Goal: Transaction & Acquisition: Download file/media

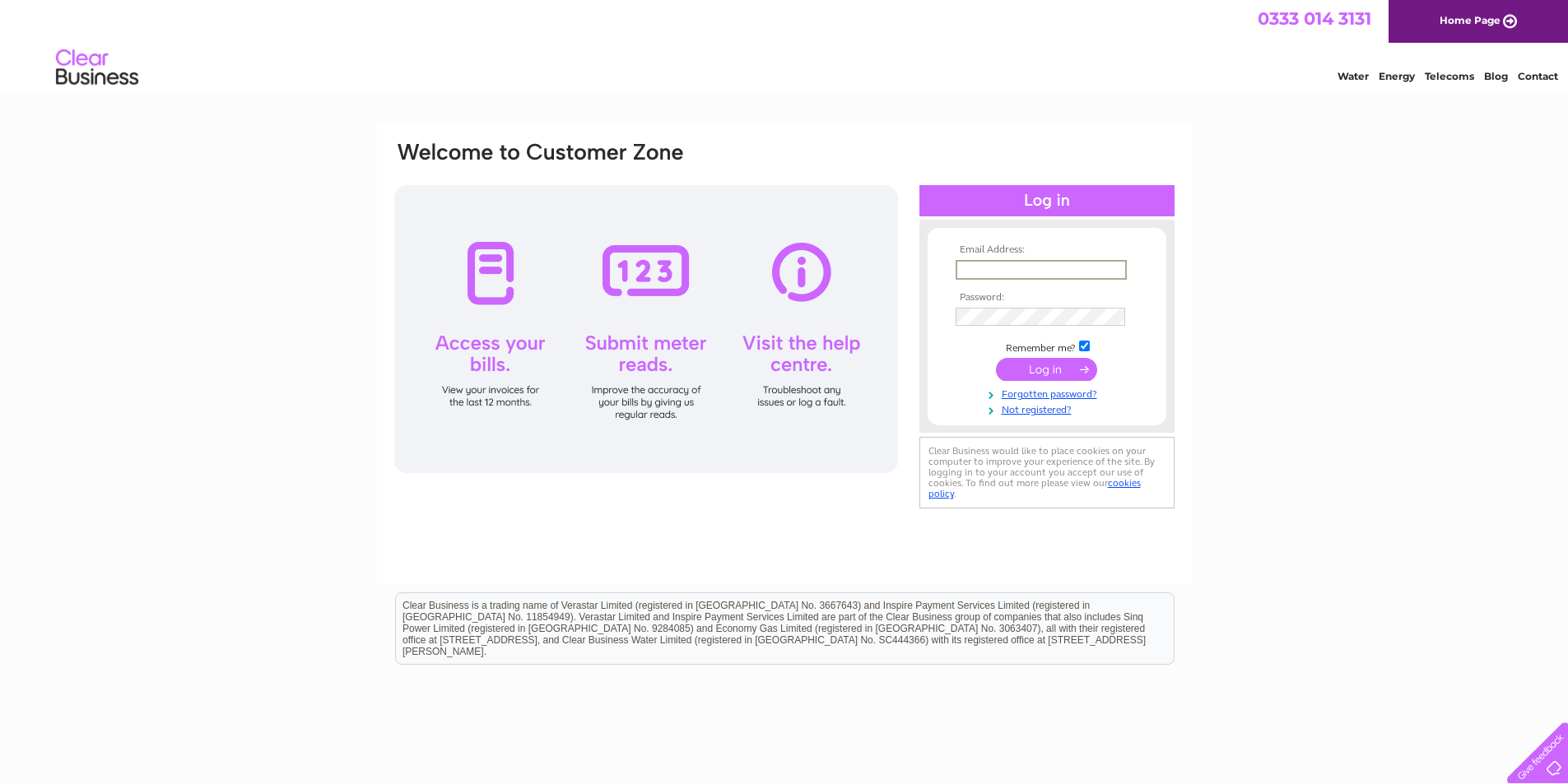
click at [1064, 269] on input "text" at bounding box center [1041, 270] width 172 height 20
type input "[EMAIL_ADDRESS][DOMAIN_NAME]"
click at [996, 358] on input "submit" at bounding box center [1046, 370] width 101 height 23
click at [1032, 368] on input "submit" at bounding box center [1046, 370] width 101 height 23
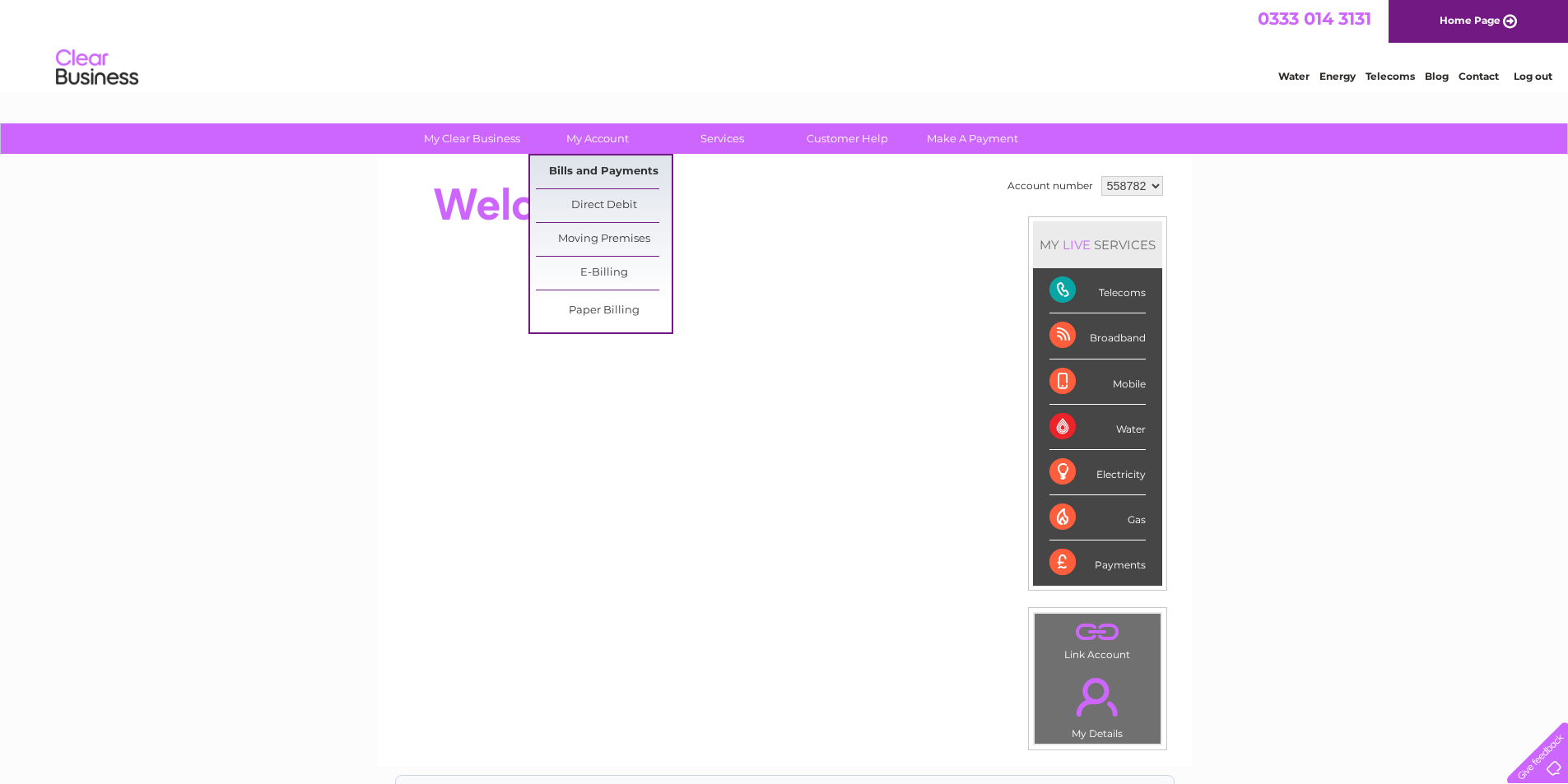
click at [604, 173] on link "Bills and Payments" at bounding box center [604, 172] width 136 height 33
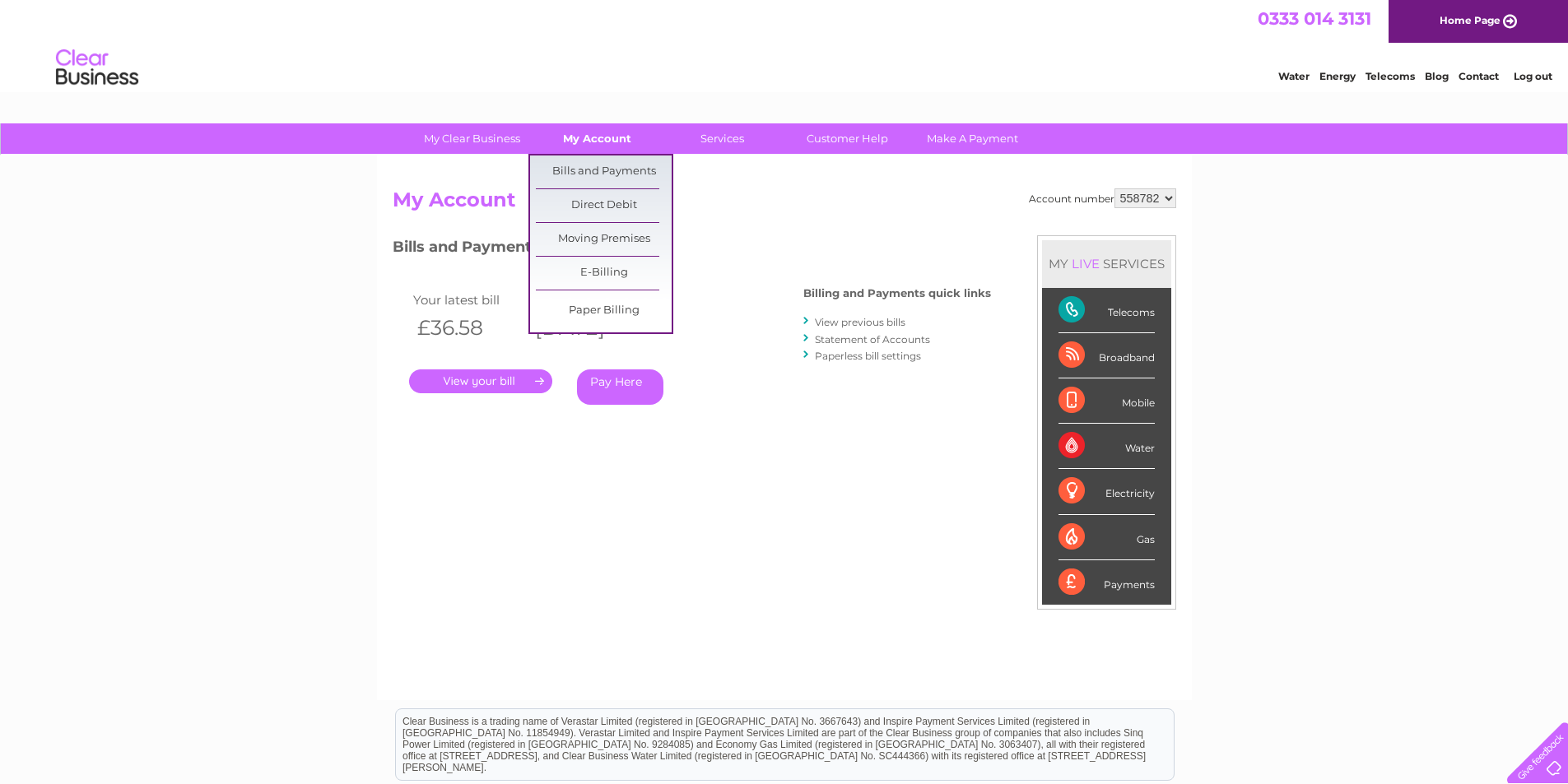
click at [614, 141] on link "My Account" at bounding box center [597, 139] width 136 height 30
click at [610, 269] on link "E-Billing" at bounding box center [604, 273] width 136 height 33
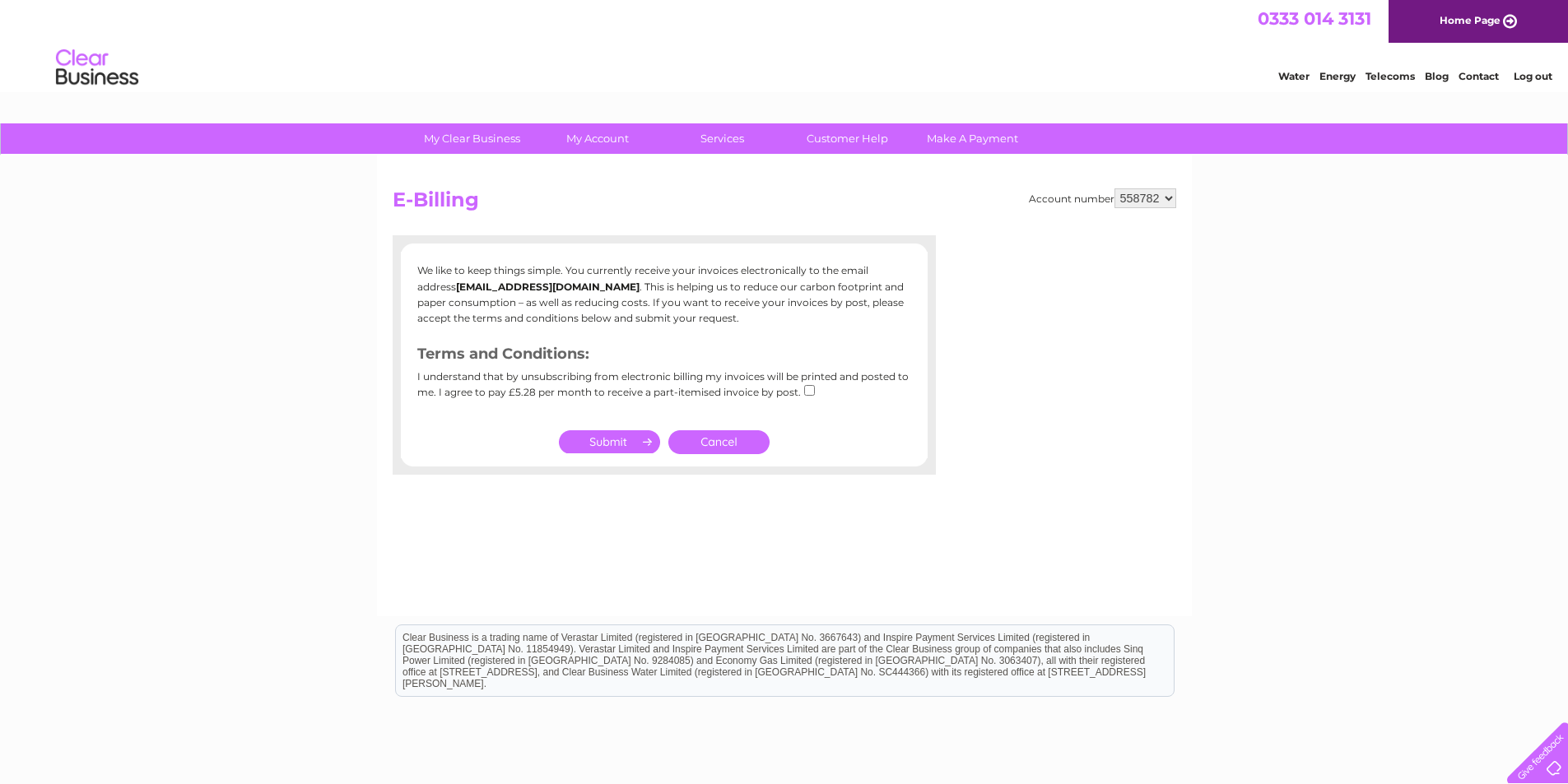
click at [740, 438] on link "Cancel" at bounding box center [719, 442] width 101 height 24
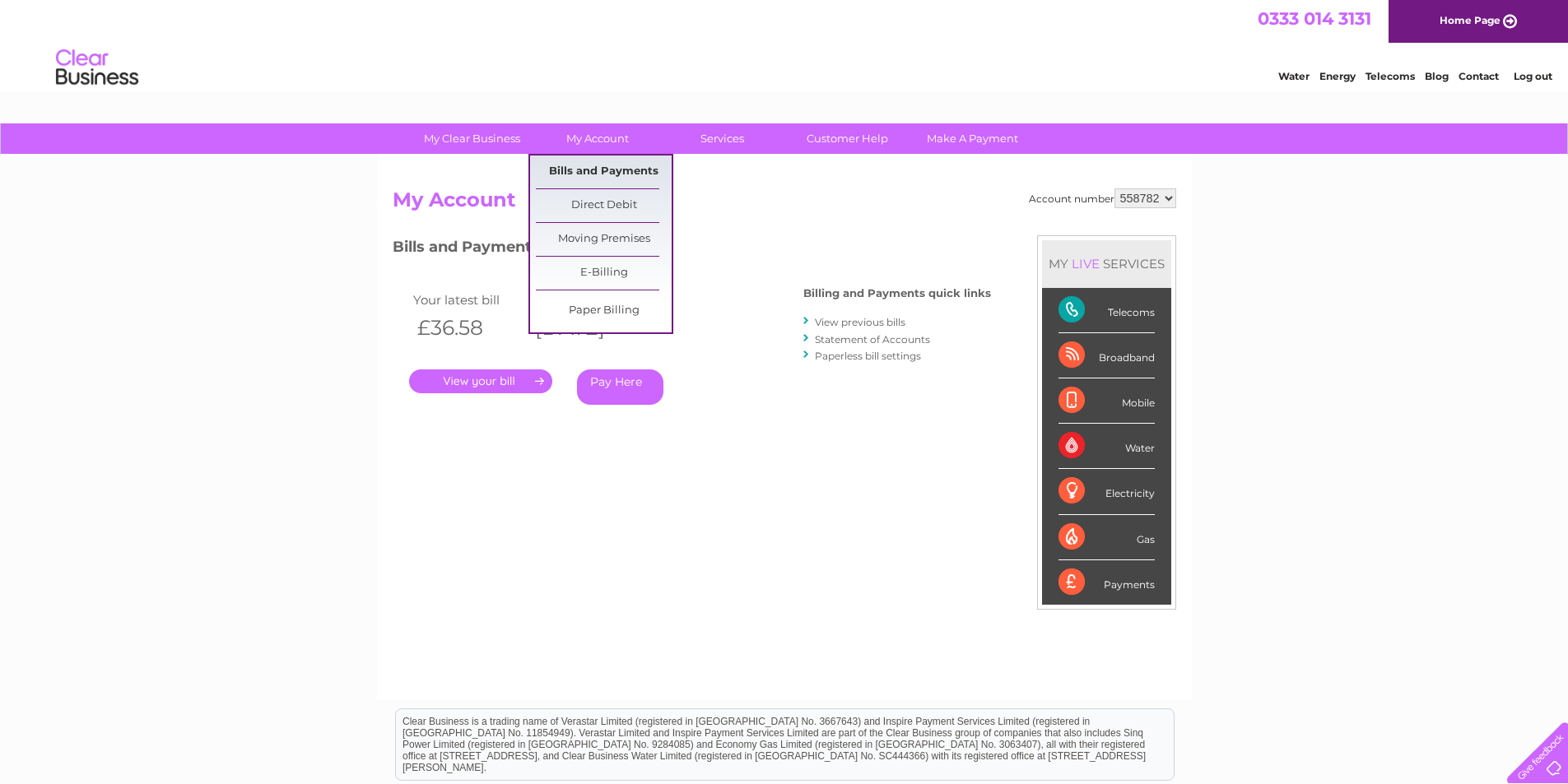
click at [599, 165] on link "Bills and Payments" at bounding box center [604, 172] width 136 height 33
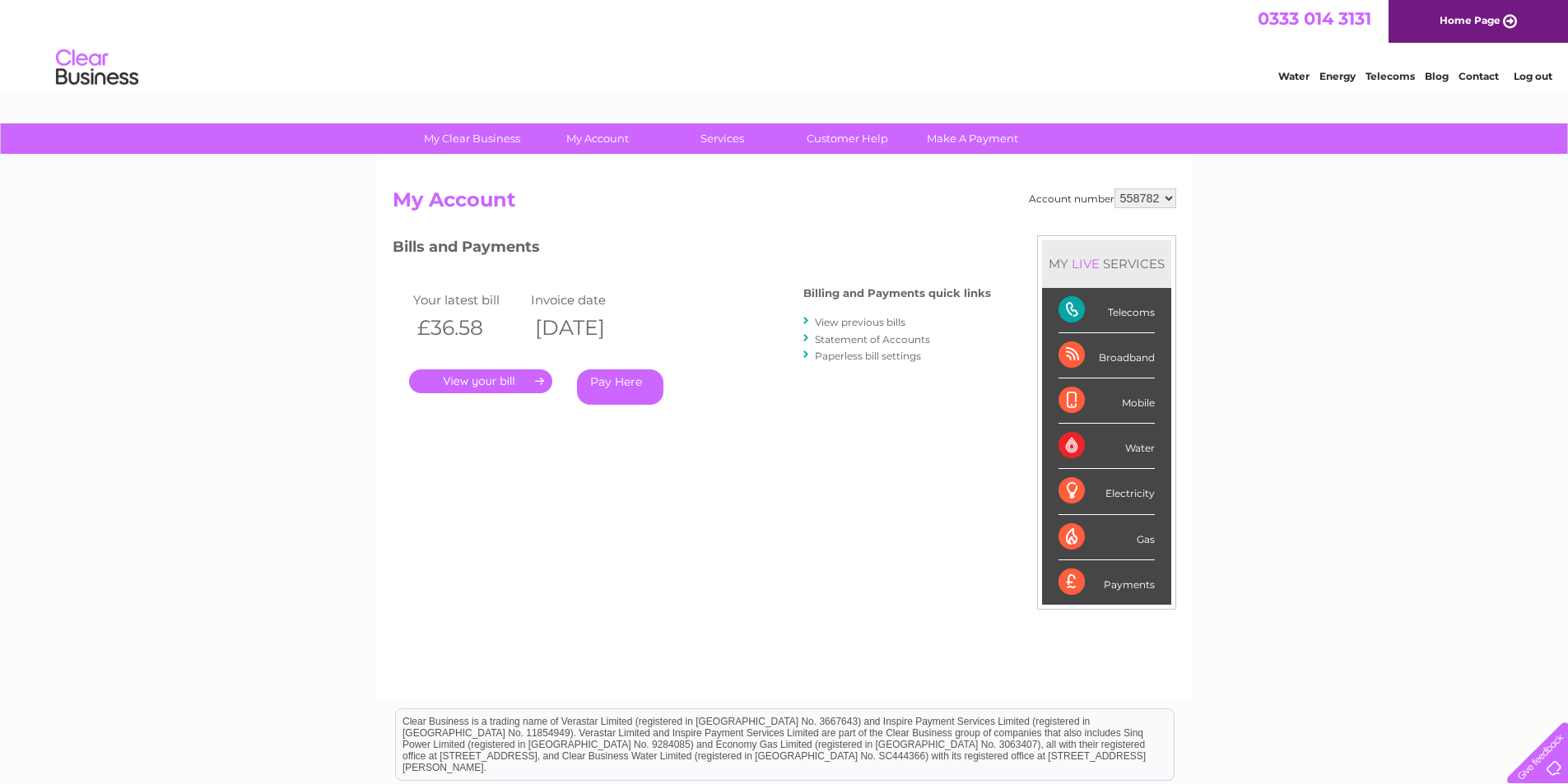
click at [877, 341] on link "Statement of Accounts" at bounding box center [873, 339] width 116 height 13
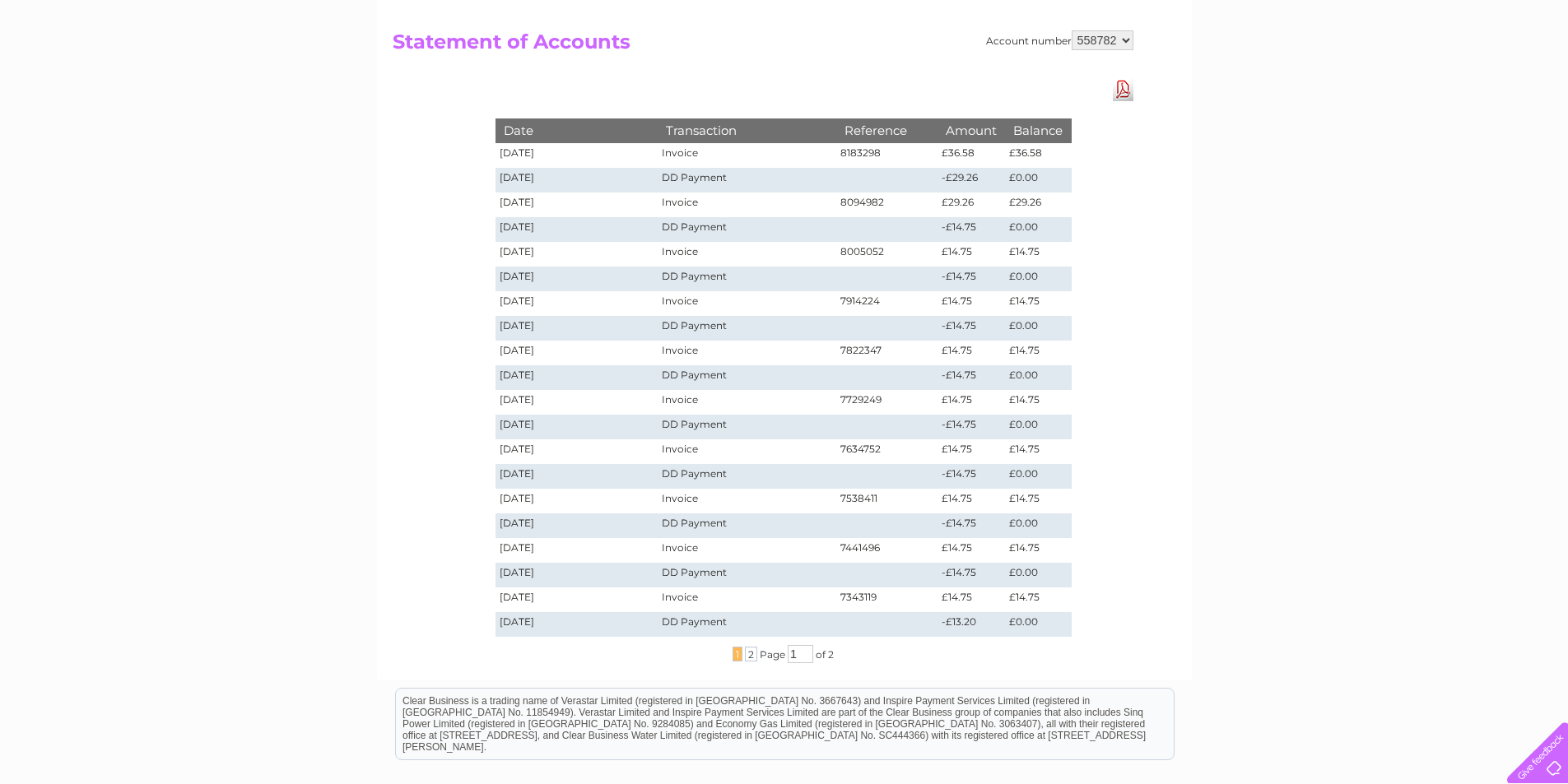
scroll to position [165, 0]
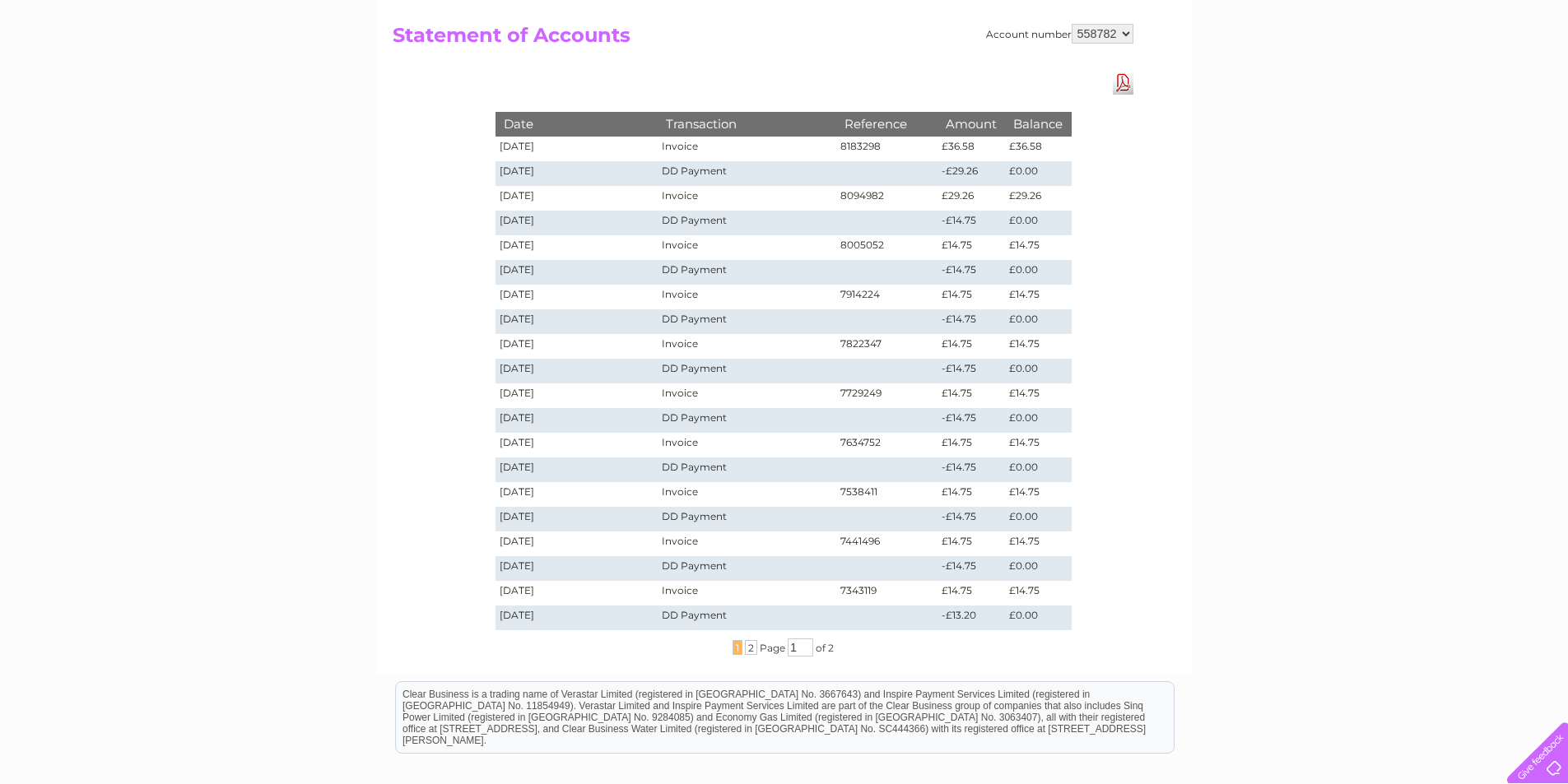
click at [536, 244] on td "[DATE]" at bounding box center [577, 248] width 163 height 25
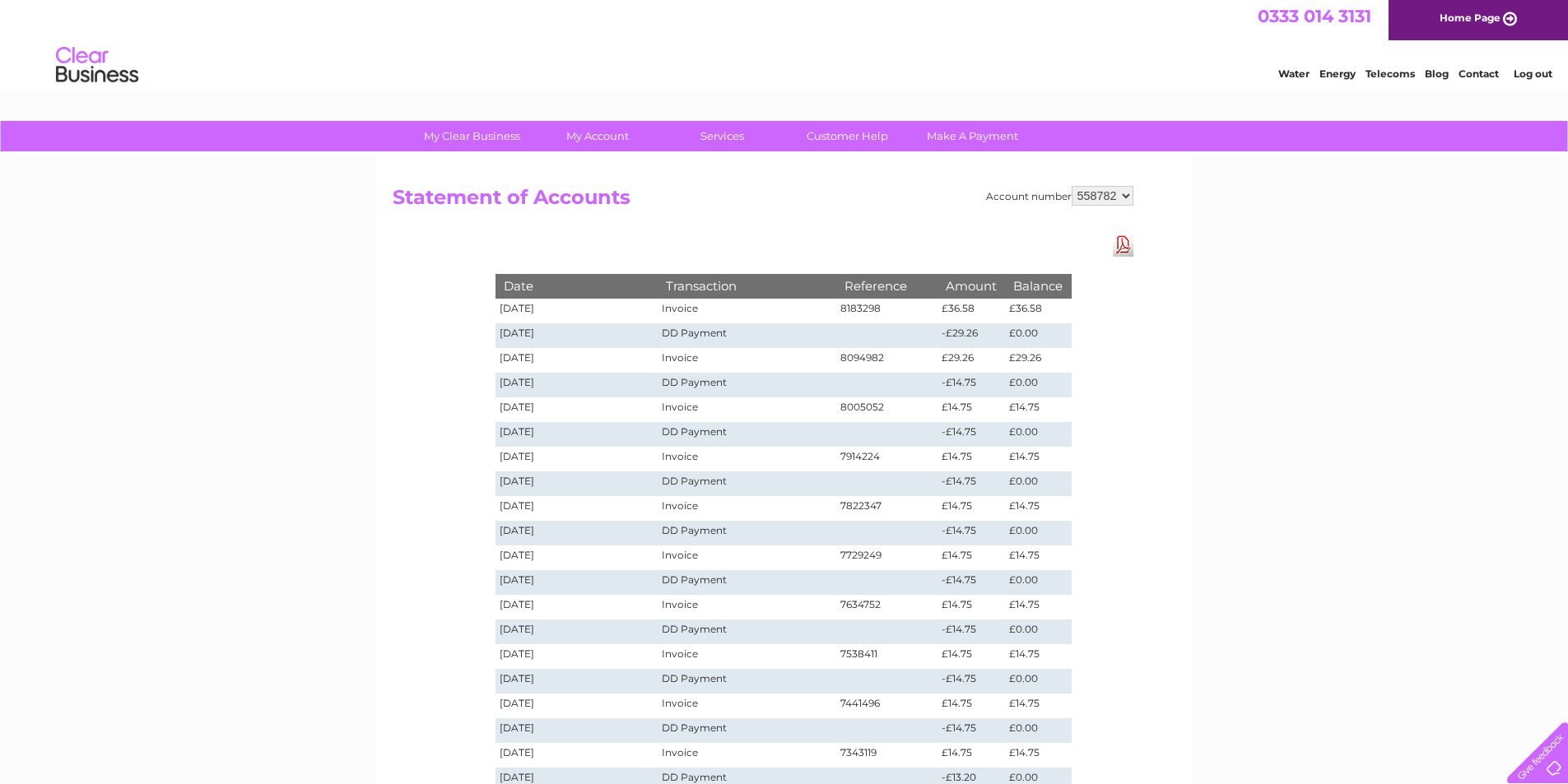
scroll to position [0, 0]
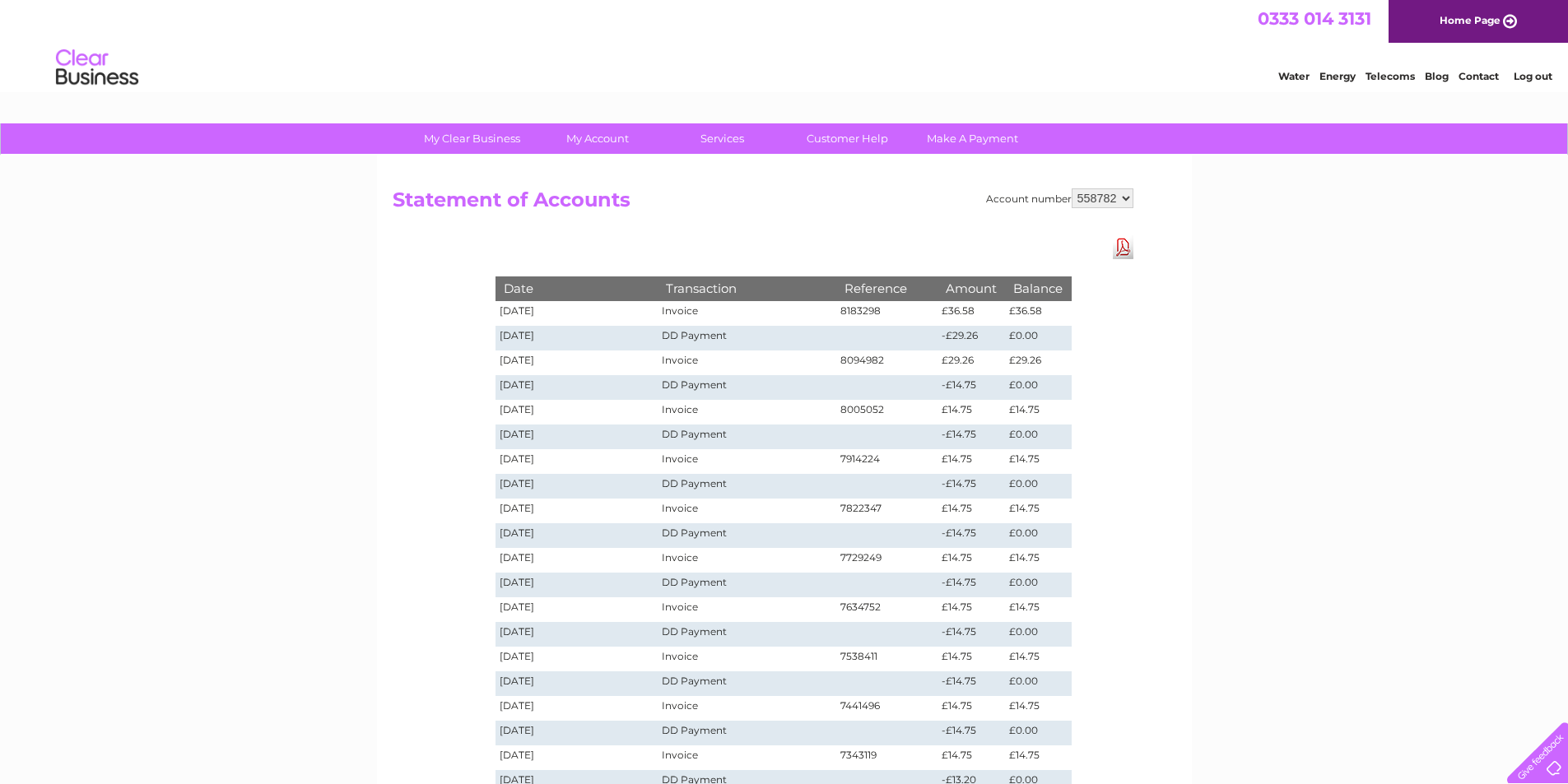
click at [519, 313] on td "09/10/2025" at bounding box center [577, 314] width 163 height 25
click at [709, 339] on td "DD Payment" at bounding box center [747, 338] width 177 height 25
click at [684, 301] on td "Invoice" at bounding box center [747, 314] width 177 height 25
click at [942, 332] on td "-£29.26" at bounding box center [971, 338] width 68 height 25
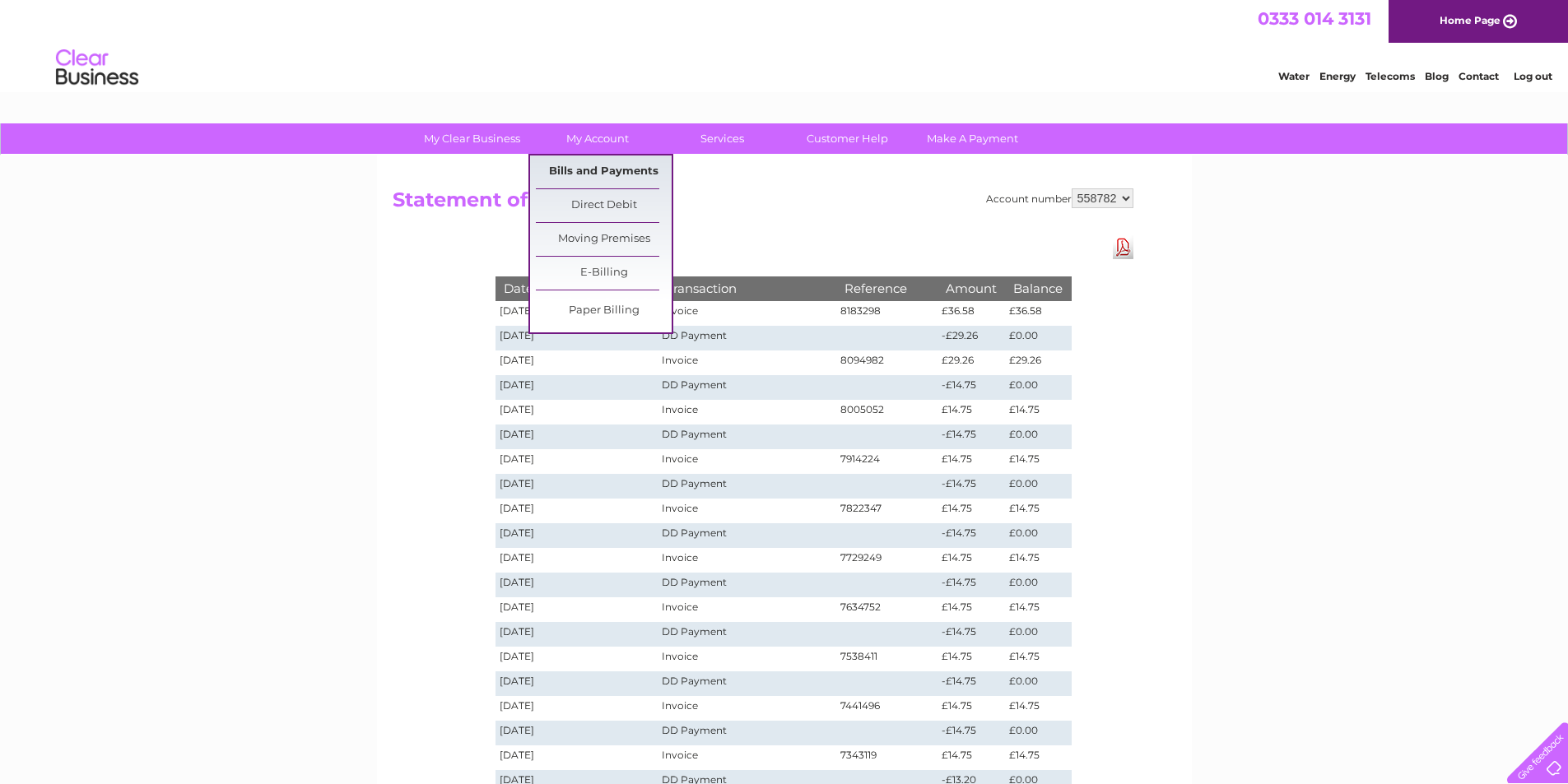
click at [638, 169] on link "Bills and Payments" at bounding box center [604, 172] width 136 height 33
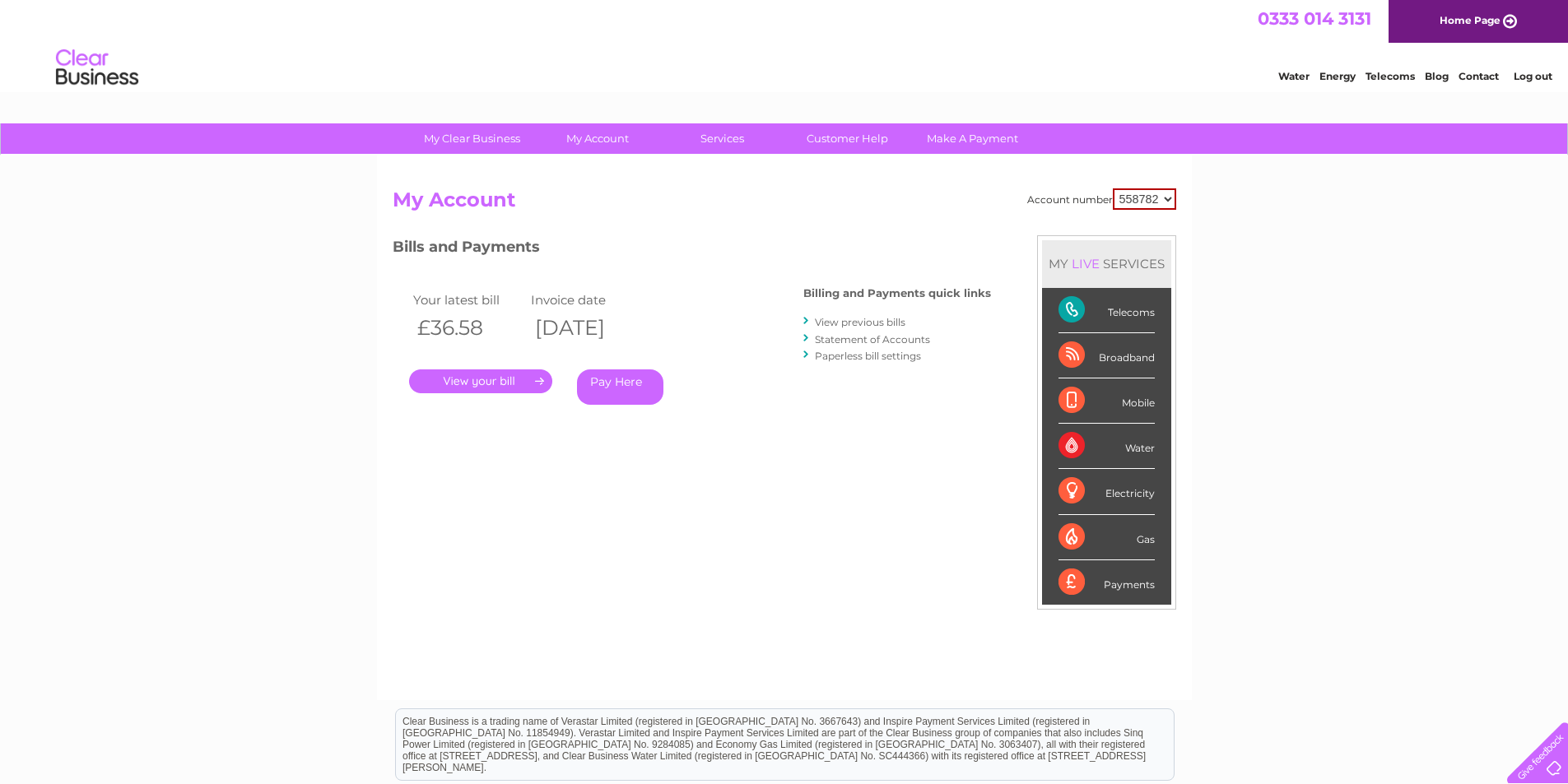
click at [891, 323] on link "View previous bills" at bounding box center [861, 322] width 90 height 13
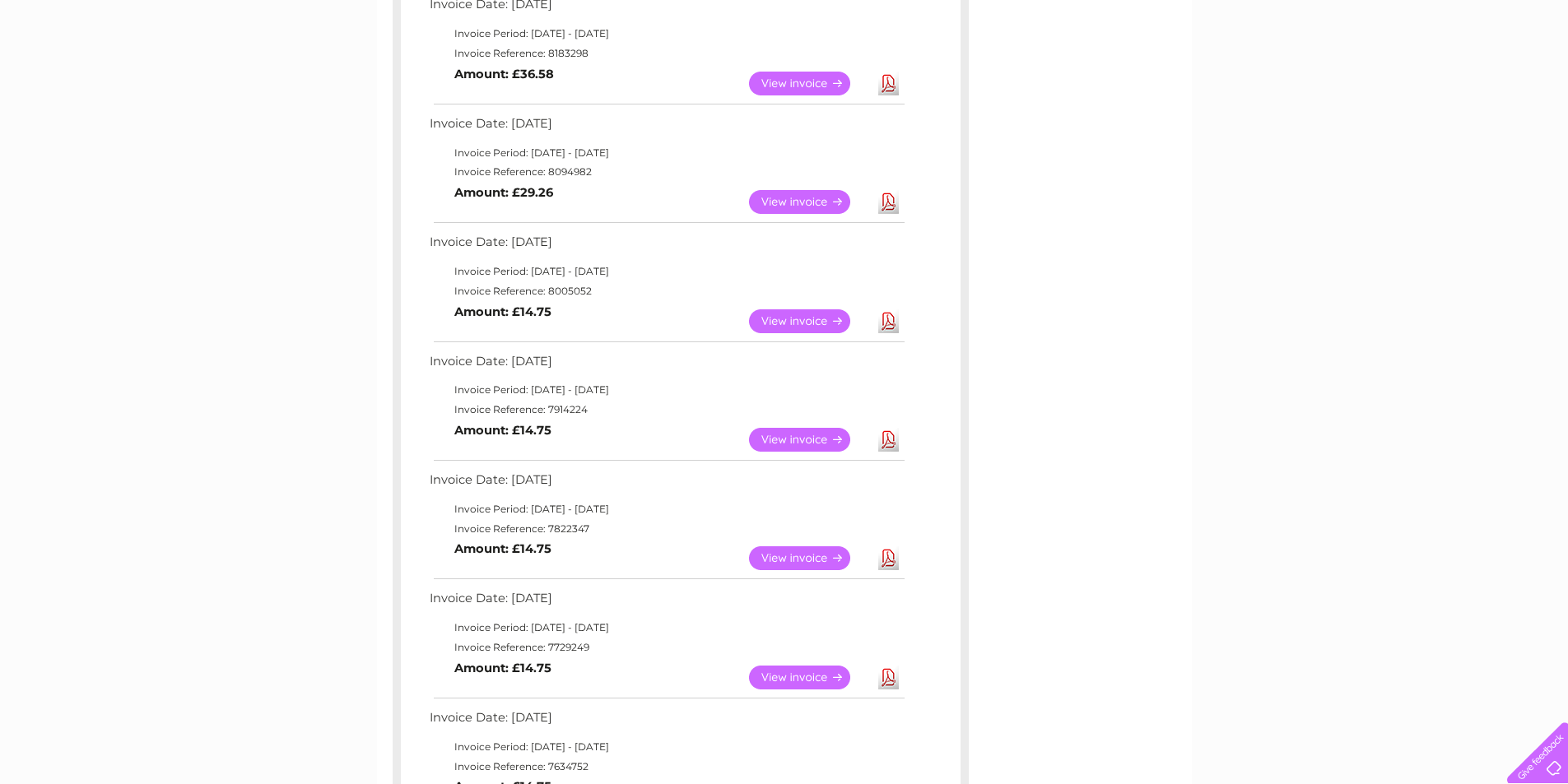
scroll to position [329, 0]
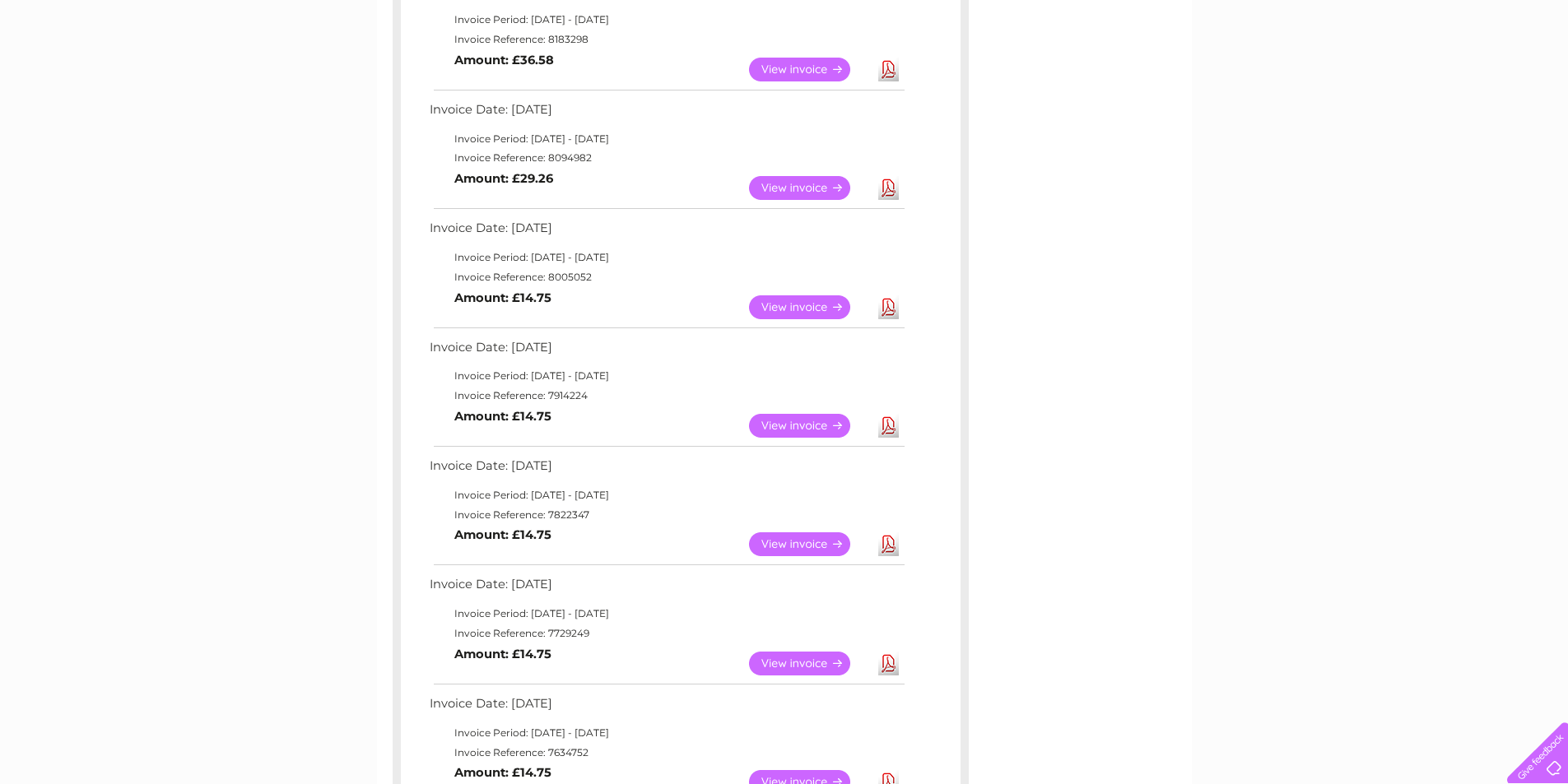
click at [796, 192] on link "View" at bounding box center [810, 187] width 121 height 24
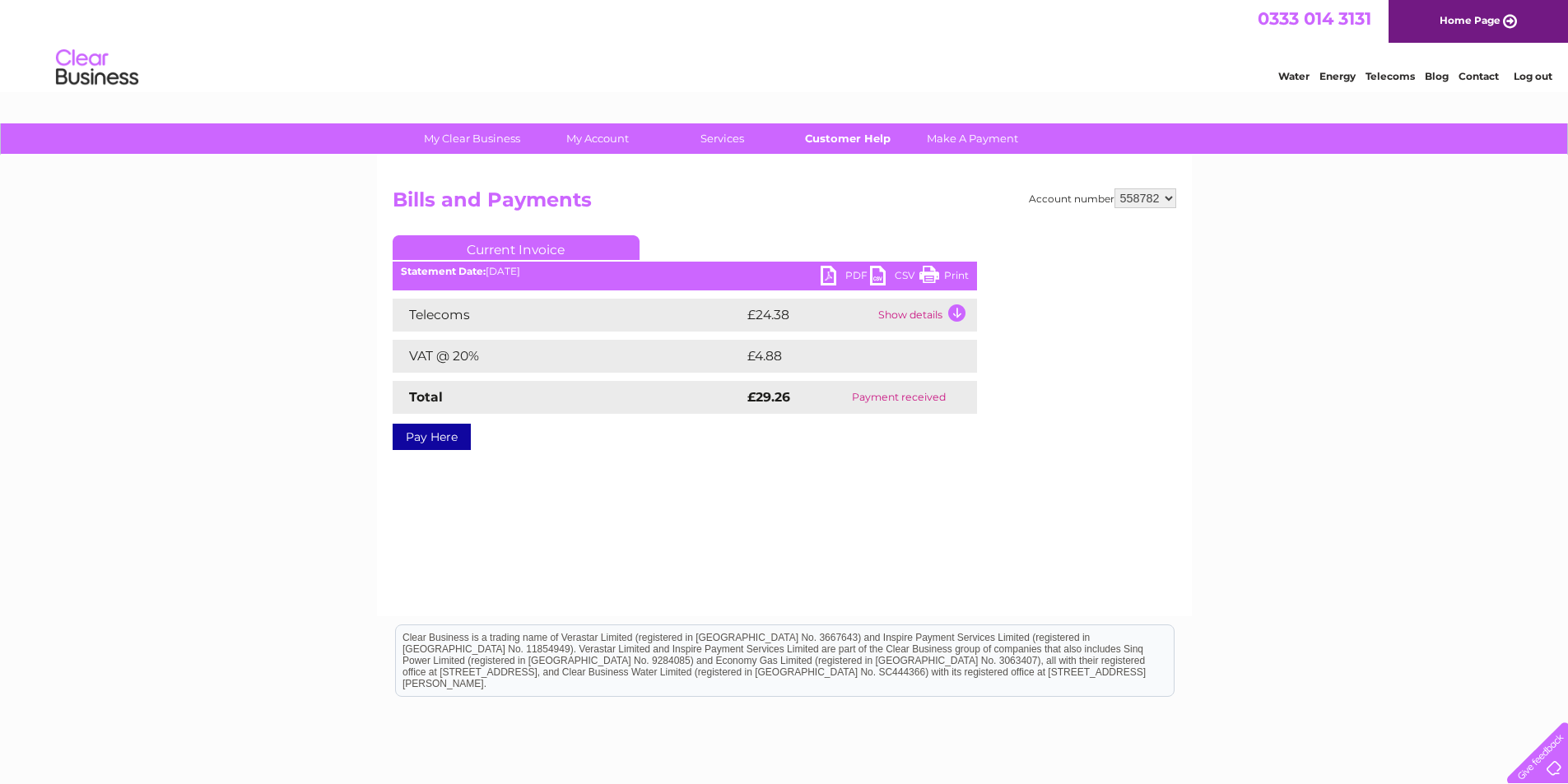
click at [856, 136] on link "Customer Help" at bounding box center [847, 139] width 136 height 30
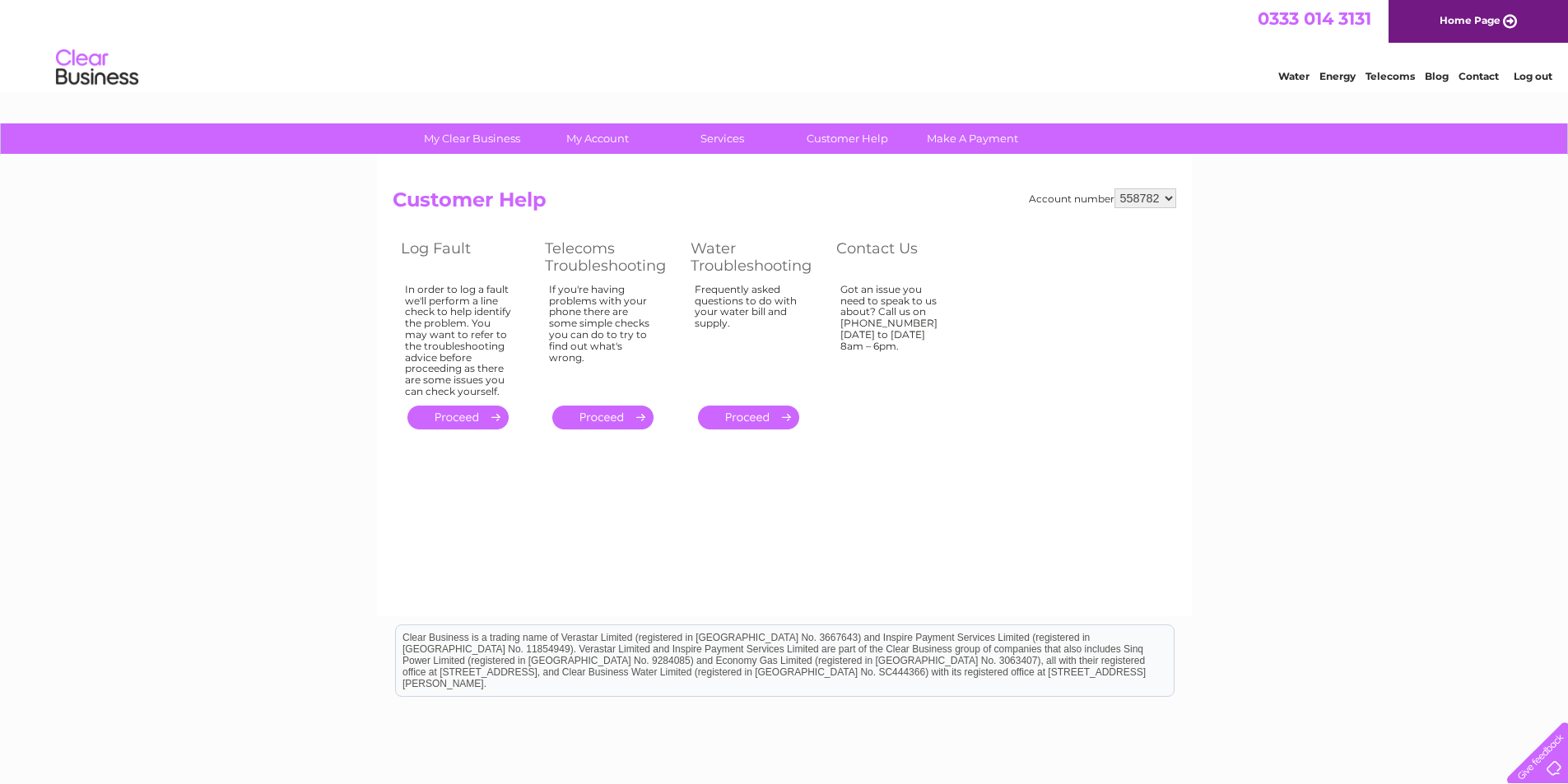
scroll to position [82, 0]
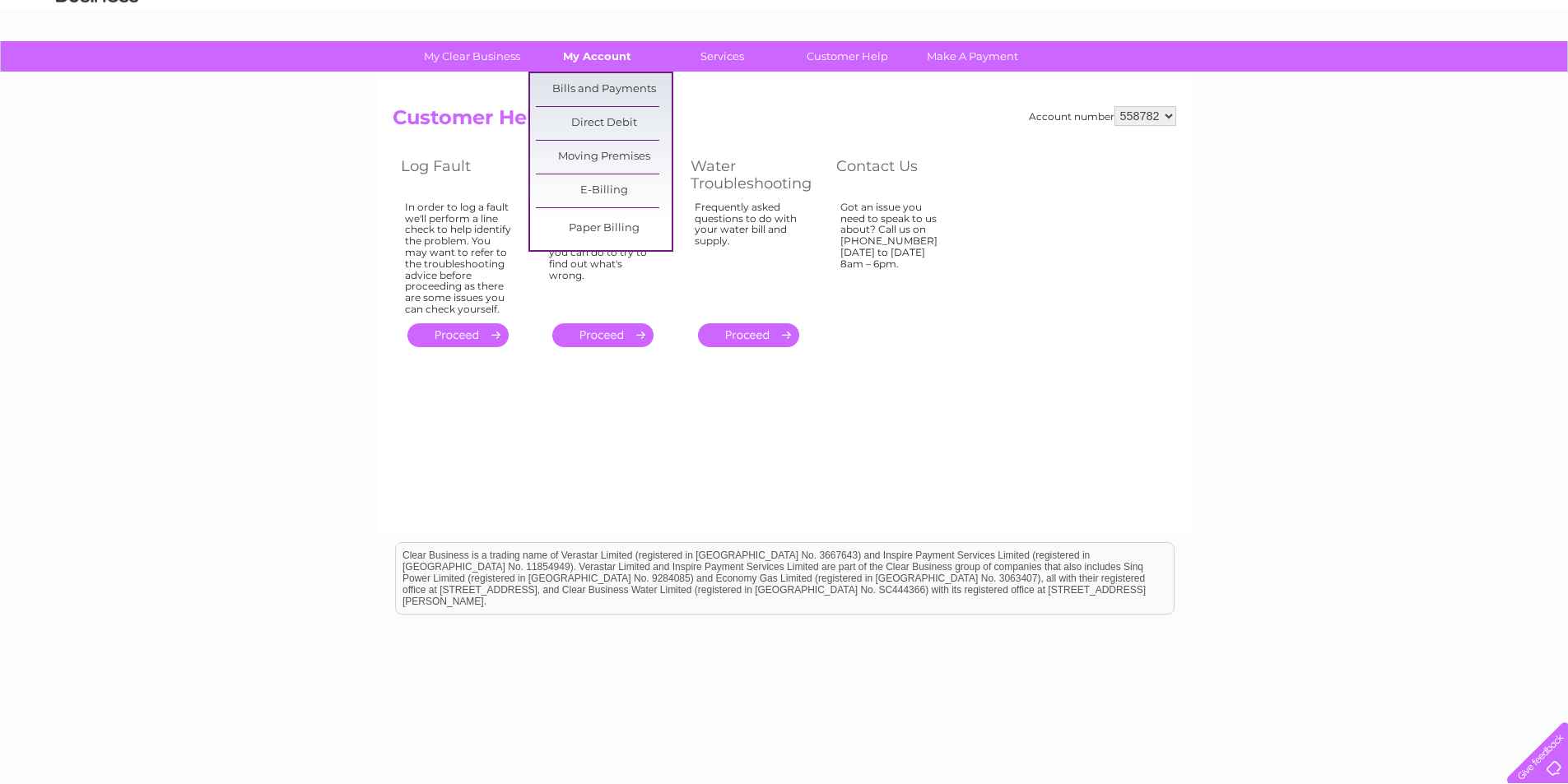
click at [580, 61] on link "My Account" at bounding box center [597, 56] width 136 height 30
click at [585, 90] on link "Bills and Payments" at bounding box center [604, 90] width 136 height 33
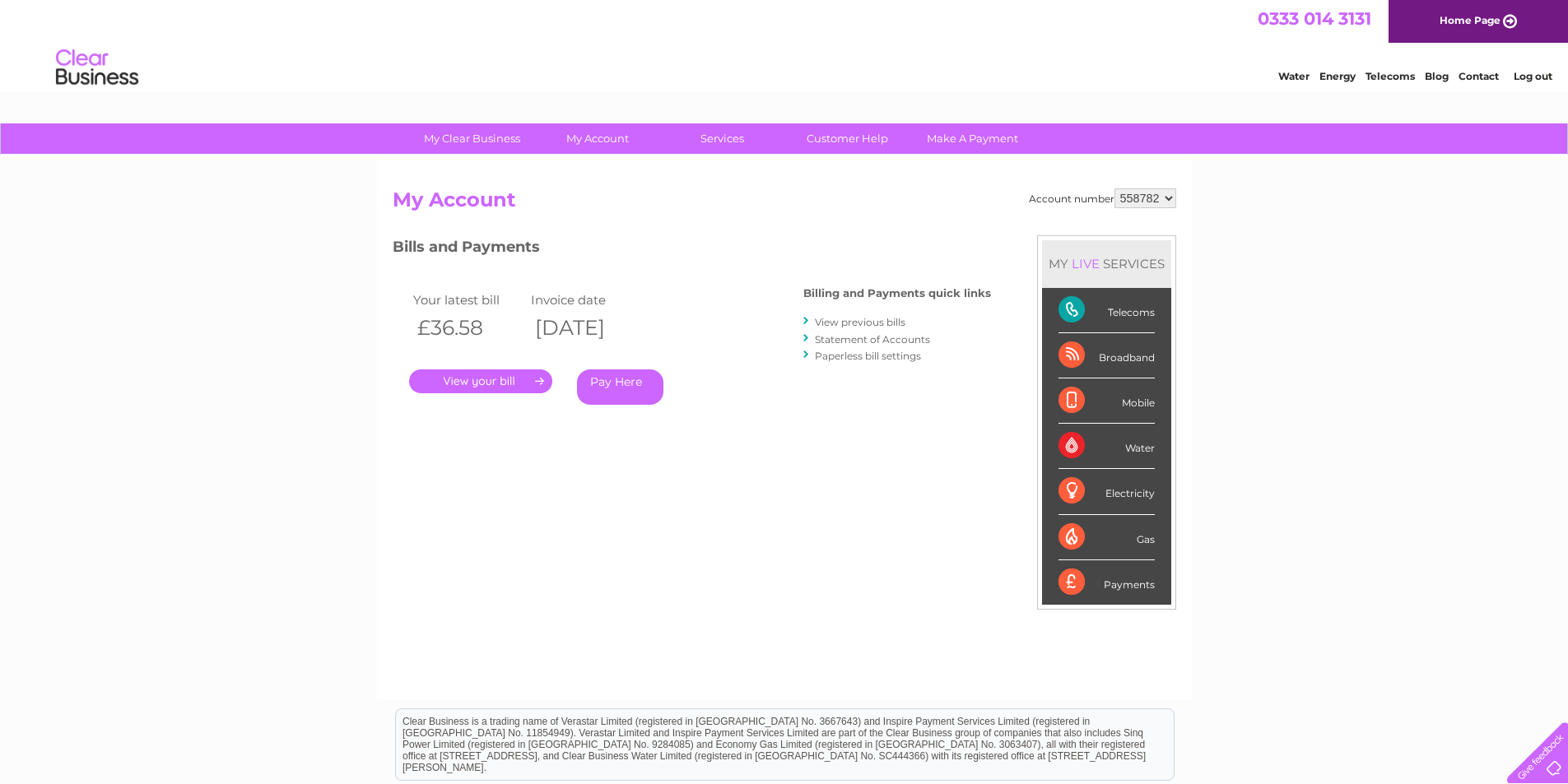
click at [858, 318] on link "View previous bills" at bounding box center [861, 322] width 90 height 13
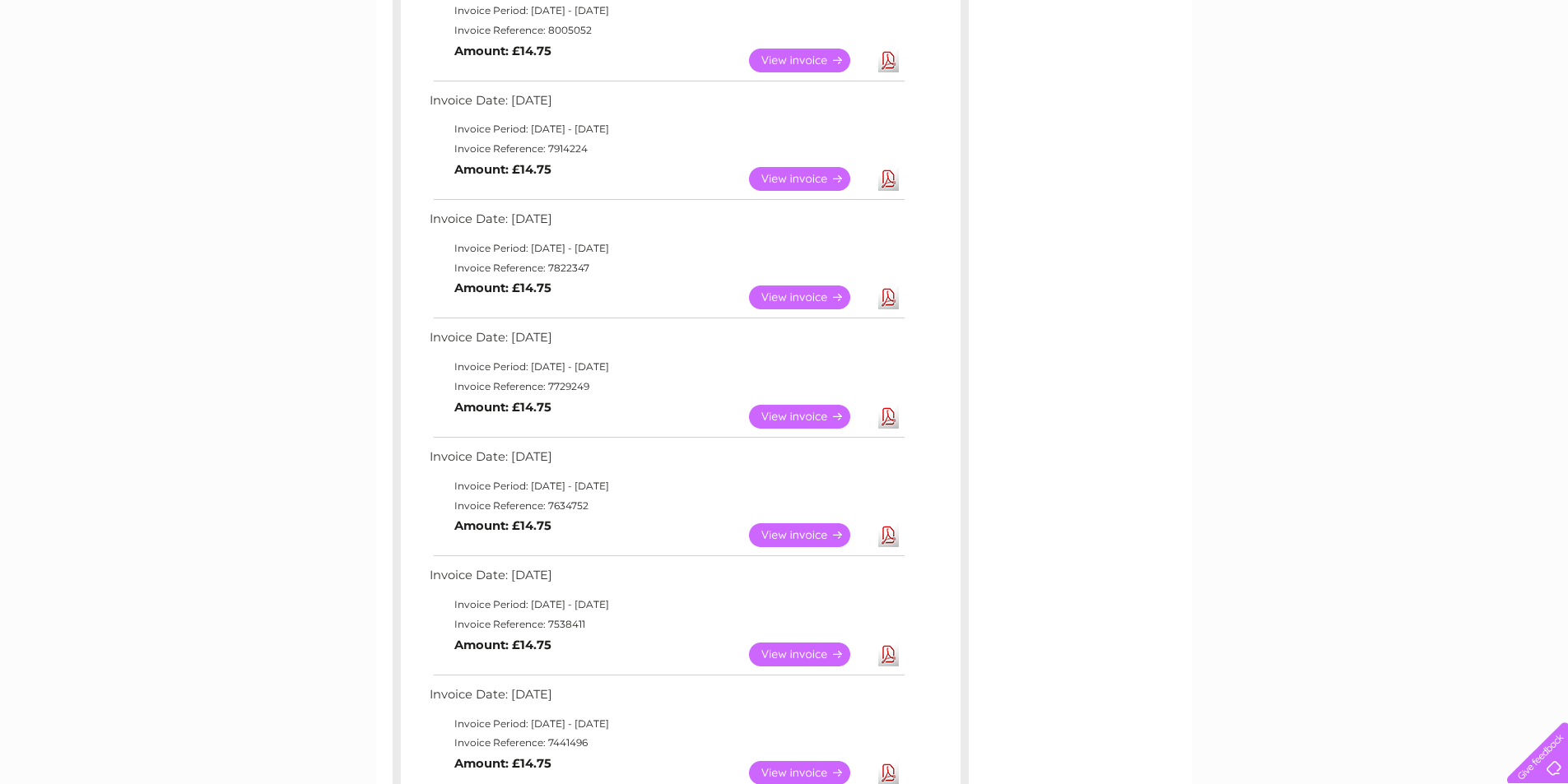
scroll to position [165, 0]
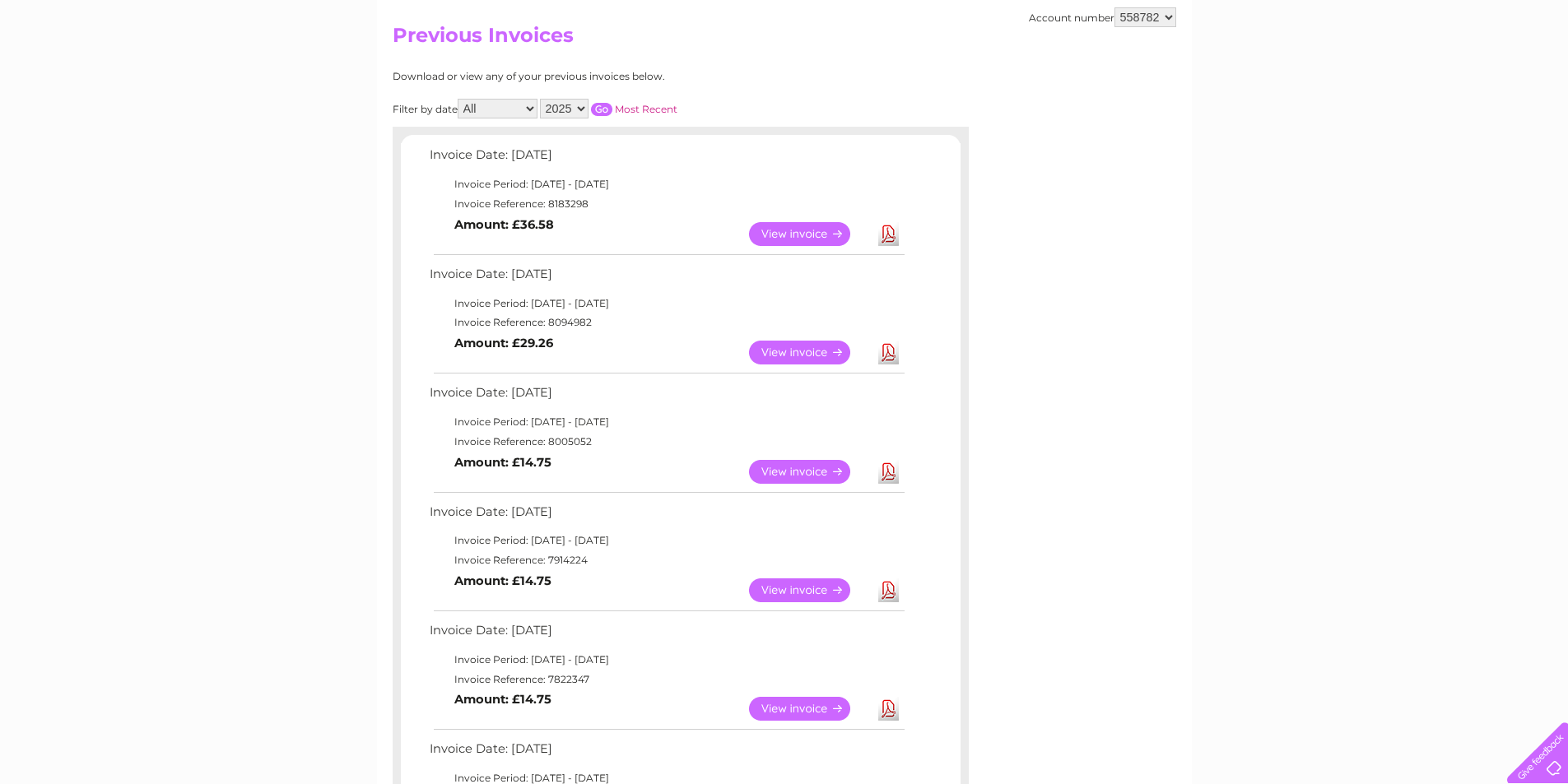
click at [826, 473] on link "View" at bounding box center [810, 472] width 121 height 24
click at [892, 472] on link "Download" at bounding box center [888, 472] width 21 height 24
click at [792, 354] on link "View" at bounding box center [810, 352] width 121 height 24
click at [886, 352] on link "Download" at bounding box center [888, 352] width 21 height 24
click at [891, 589] on link "Download" at bounding box center [888, 590] width 21 height 24
